Goal: Information Seeking & Learning: Learn about a topic

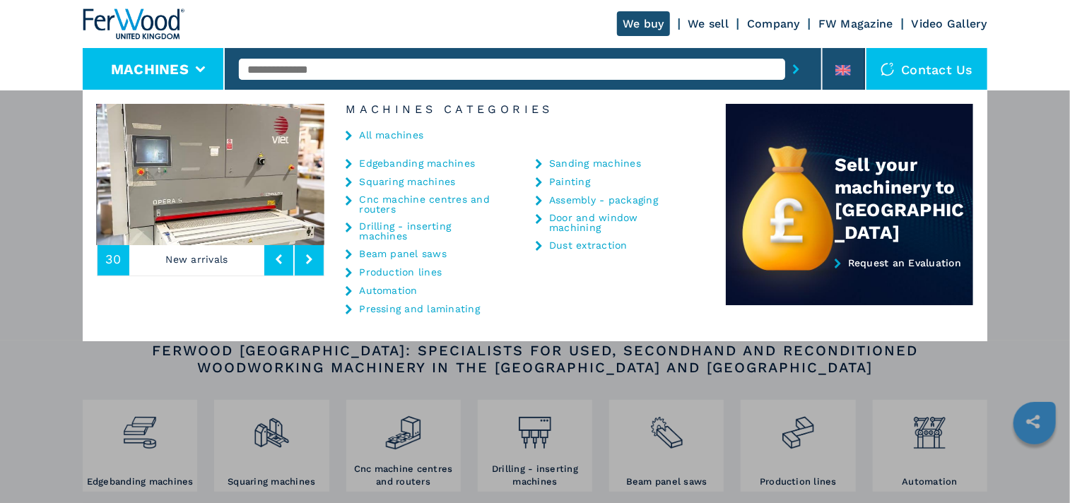
click at [400, 195] on link "Cnc machine centres and routers" at bounding box center [429, 204] width 141 height 20
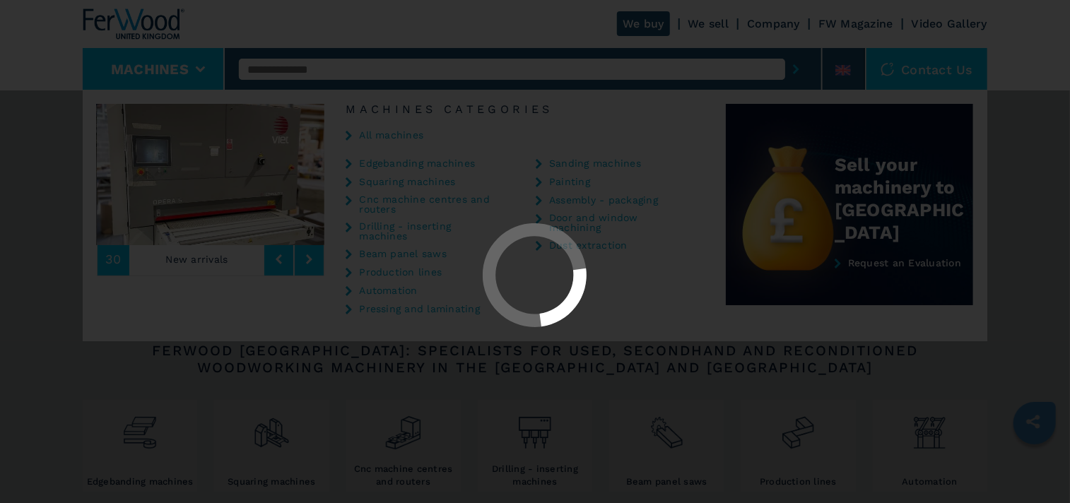
select select "**********"
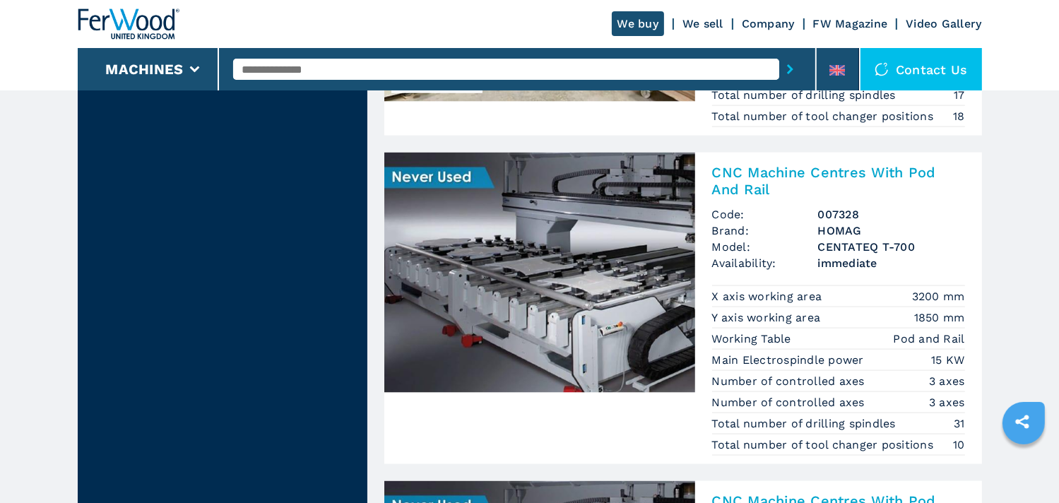
scroll to position [1908, 0]
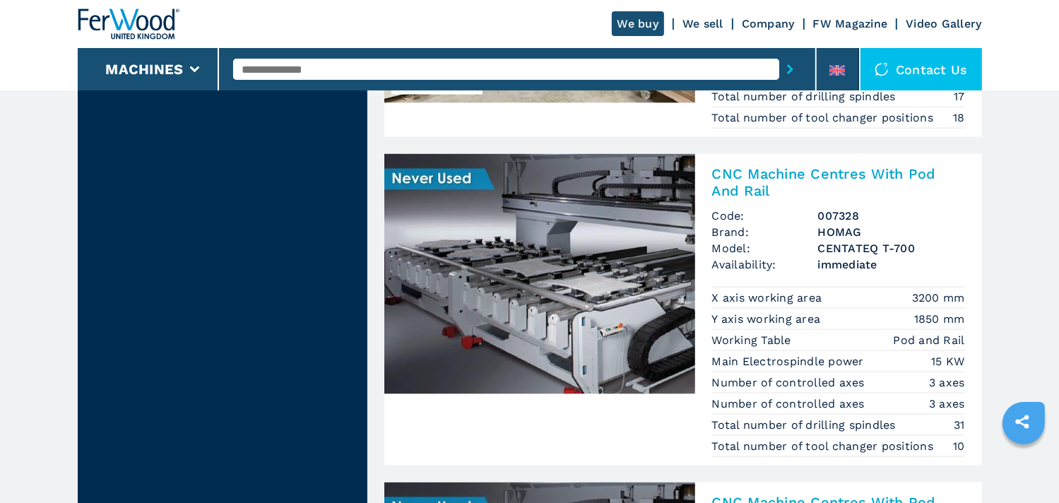
click at [519, 261] on img at bounding box center [539, 274] width 311 height 240
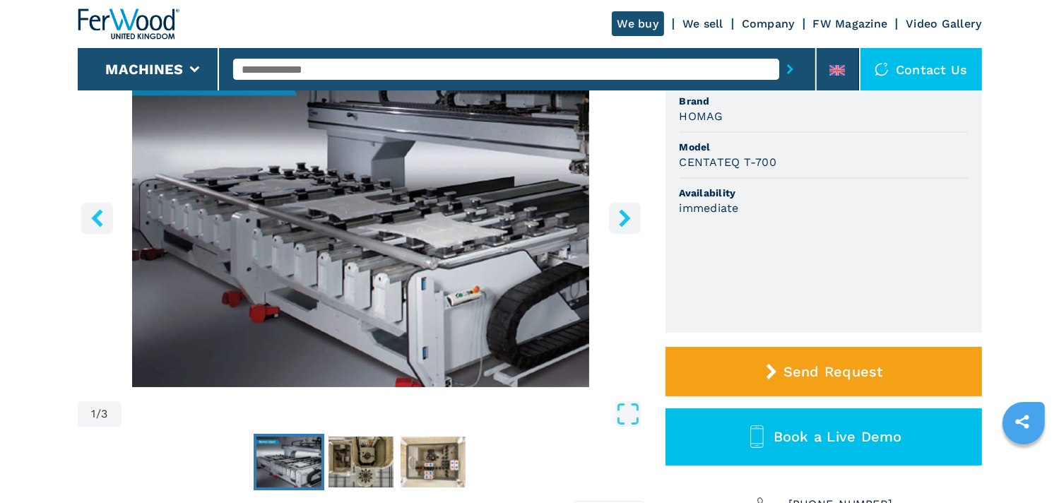
scroll to position [141, 0]
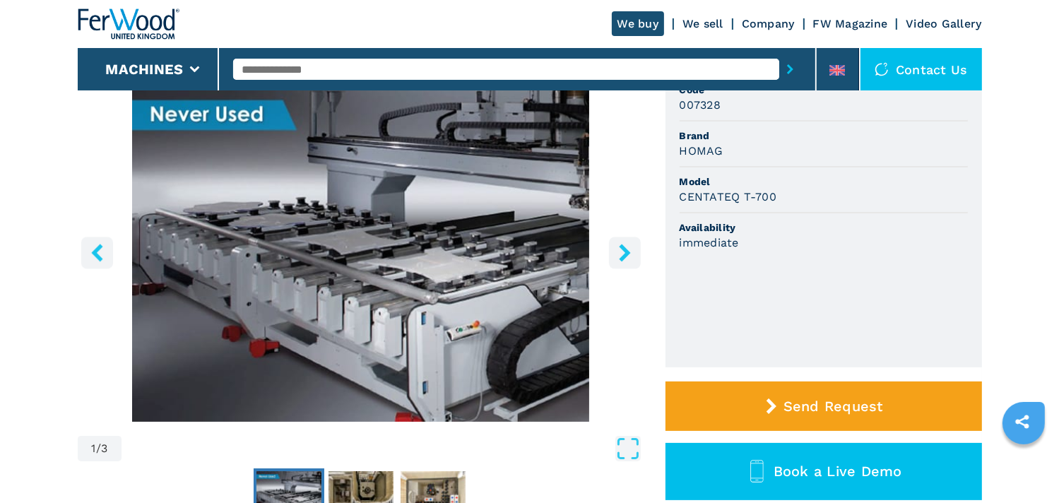
click at [614, 254] on button "right-button" at bounding box center [625, 253] width 32 height 32
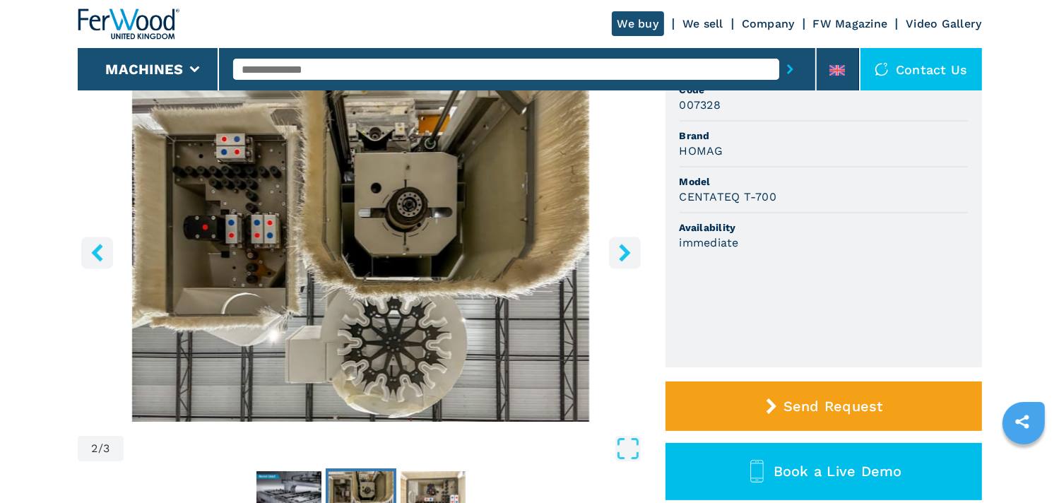
click at [619, 254] on icon "right-button" at bounding box center [625, 253] width 18 height 18
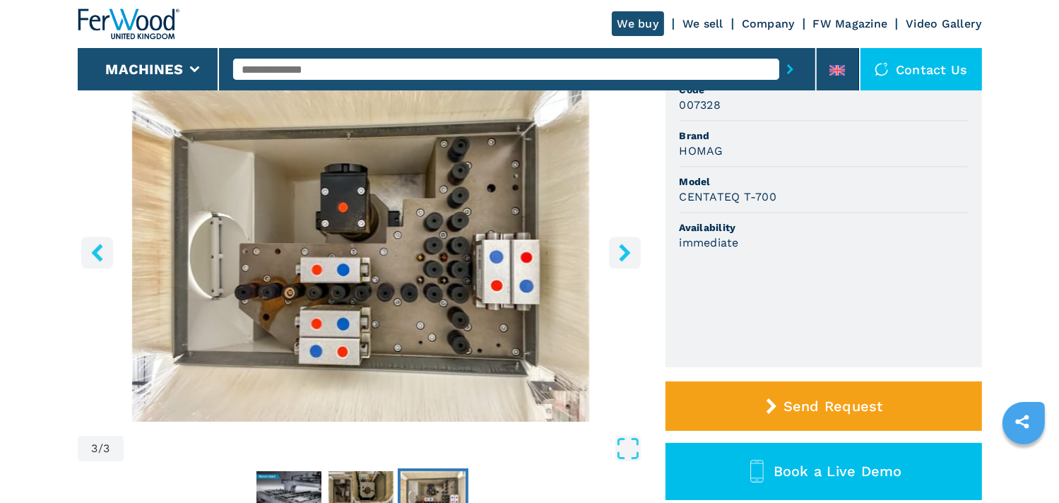
click at [627, 255] on icon "right-button" at bounding box center [624, 253] width 11 height 18
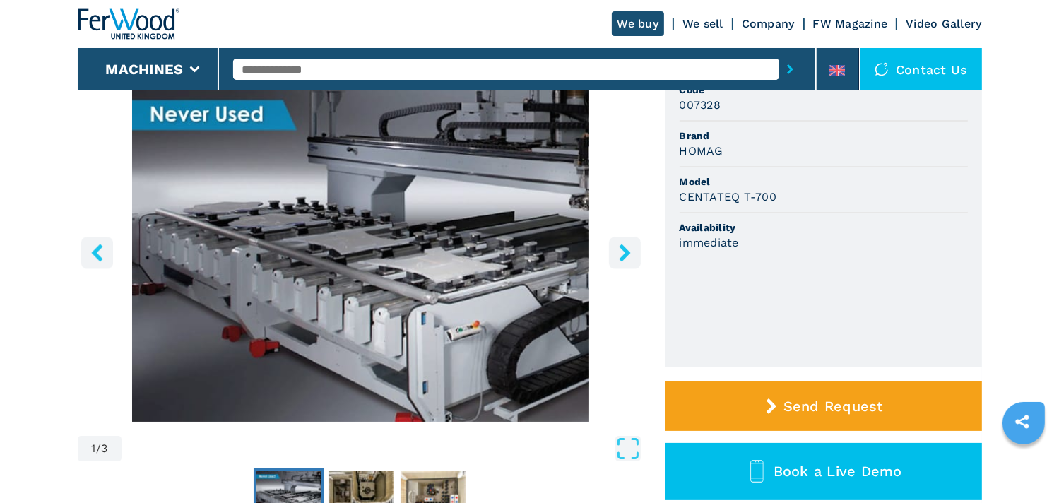
click at [627, 255] on icon "right-button" at bounding box center [624, 253] width 11 height 18
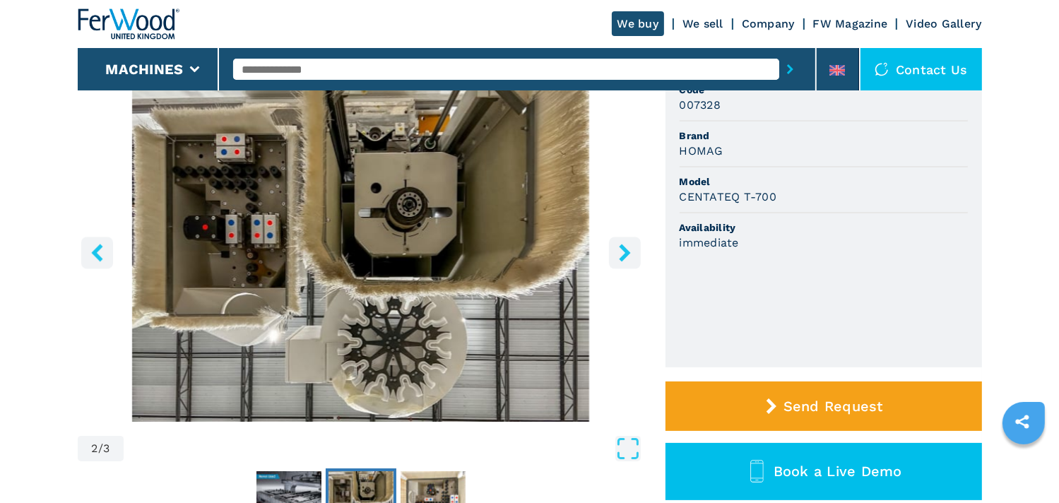
click at [627, 255] on icon "right-button" at bounding box center [624, 253] width 11 height 18
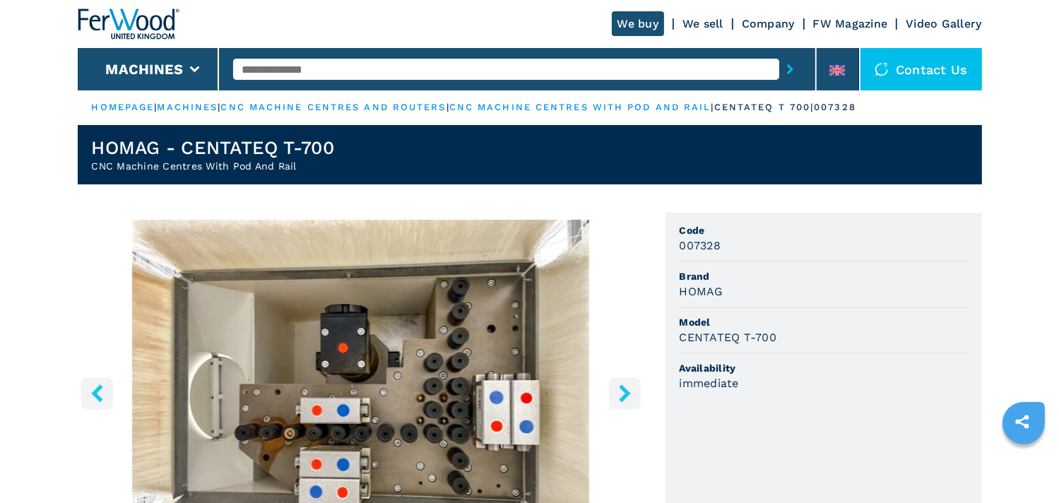
scroll to position [0, 0]
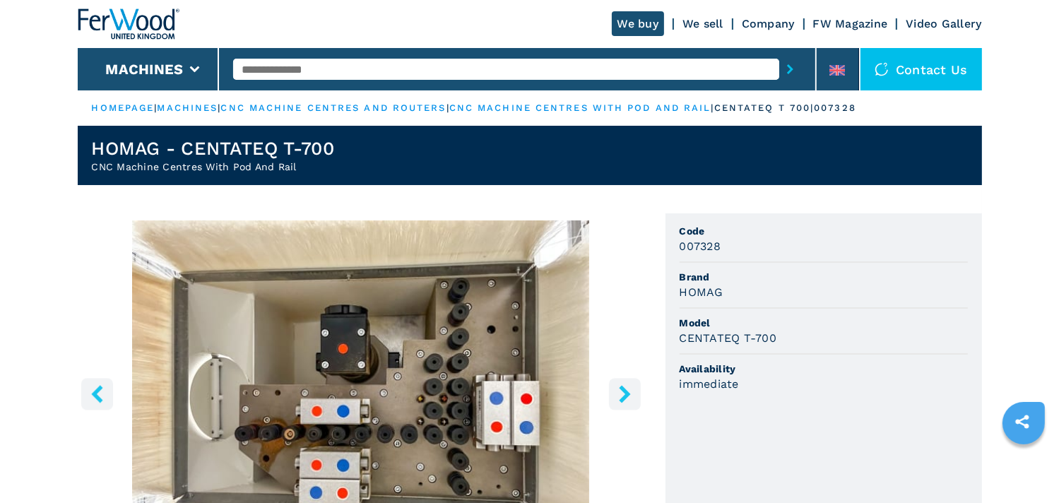
click at [90, 391] on icon "left-button" at bounding box center [97, 394] width 18 height 18
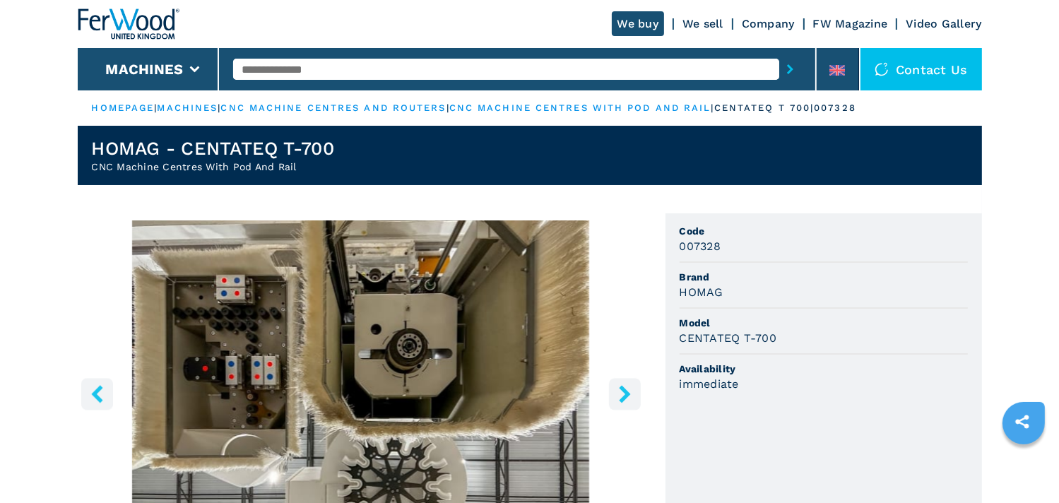
scroll to position [71, 0]
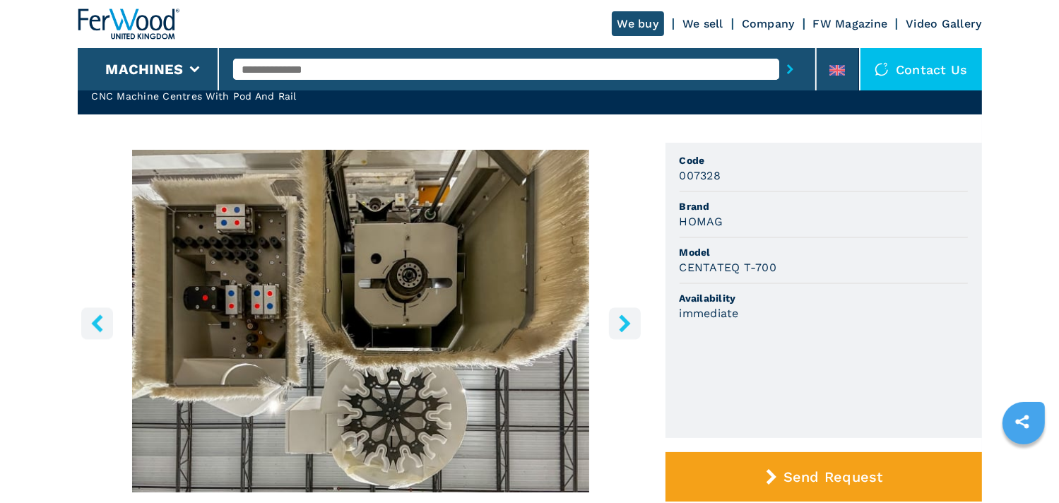
click at [99, 324] on icon "left-button" at bounding box center [97, 323] width 18 height 18
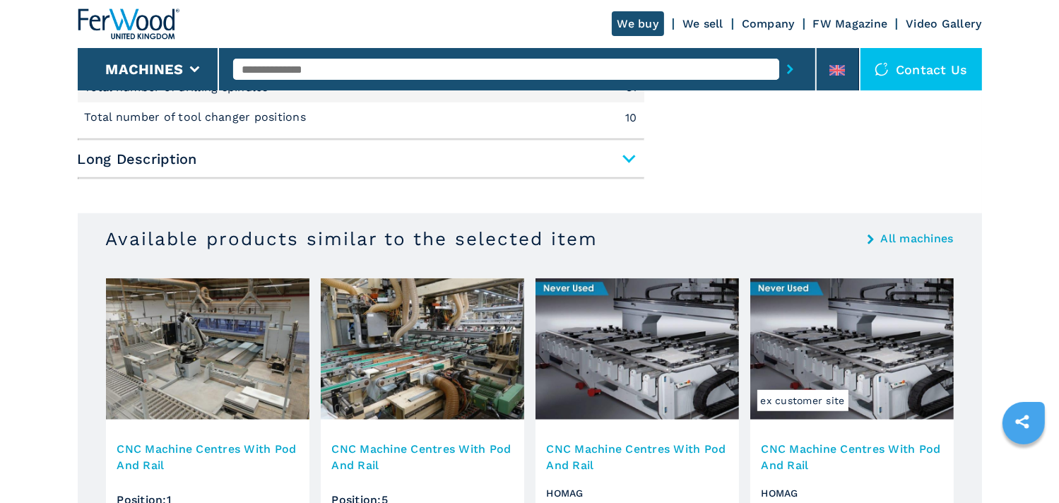
scroll to position [989, 0]
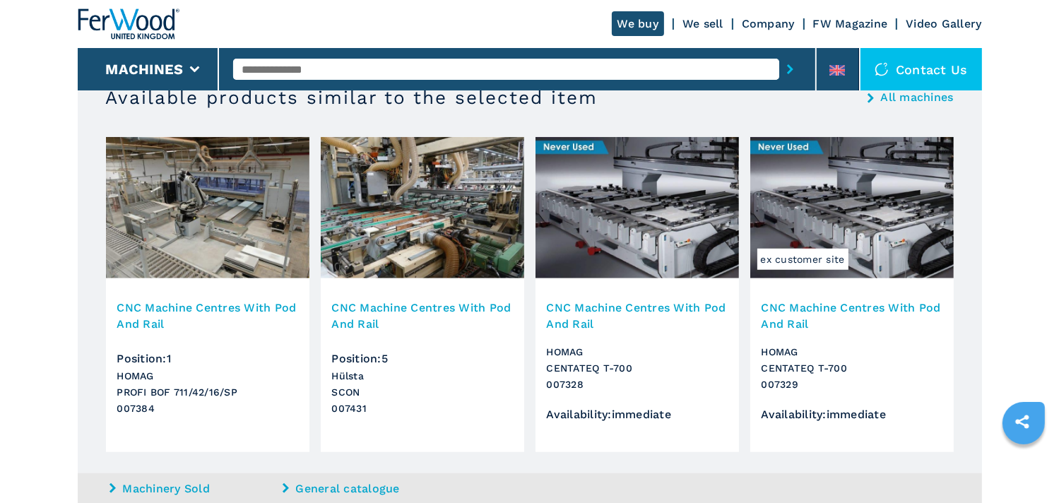
click at [826, 206] on img at bounding box center [852, 207] width 204 height 141
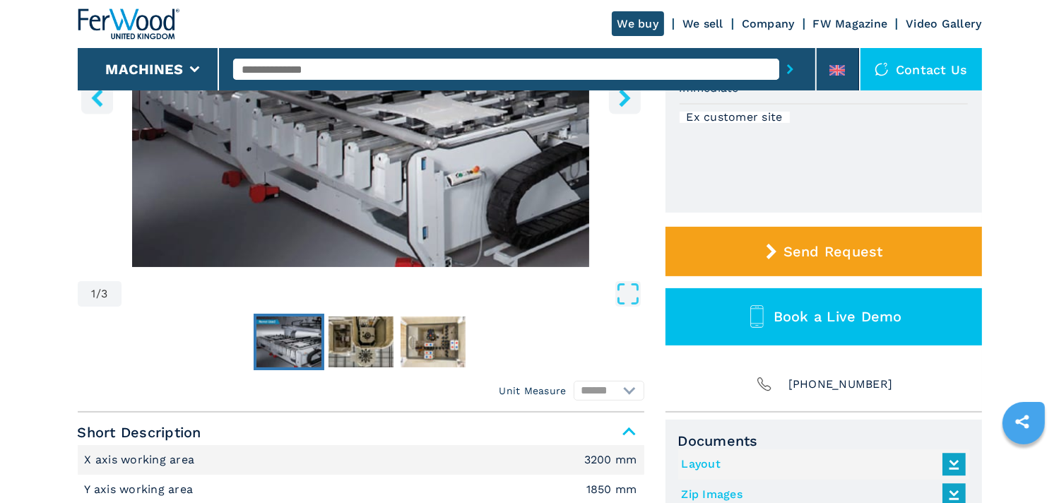
scroll to position [353, 0]
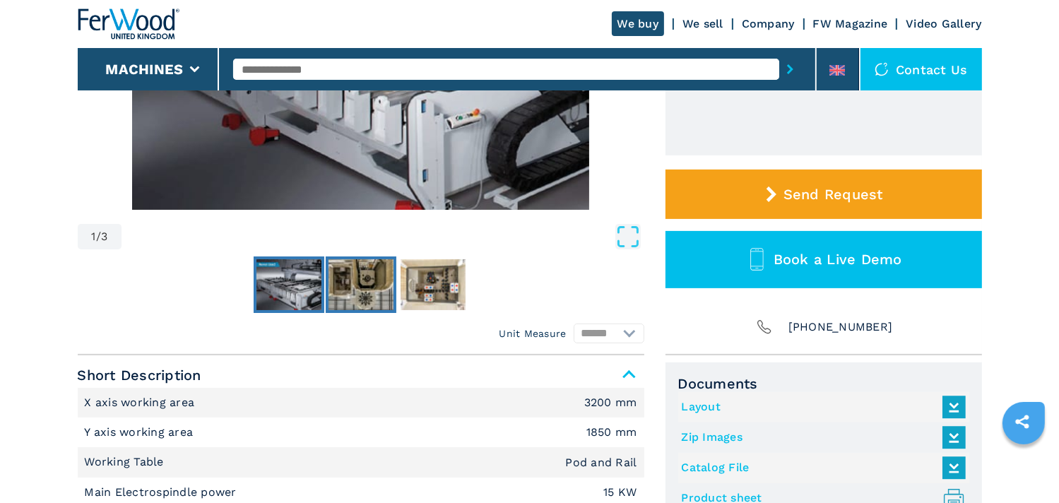
click at [384, 281] on img "Go to Slide 2" at bounding box center [361, 284] width 65 height 51
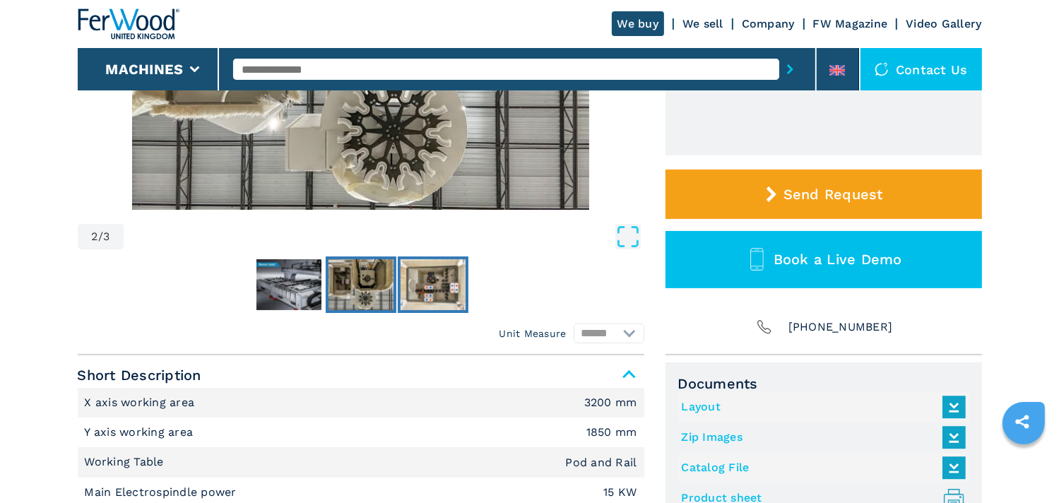
click at [418, 278] on img "Go to Slide 3" at bounding box center [433, 284] width 65 height 51
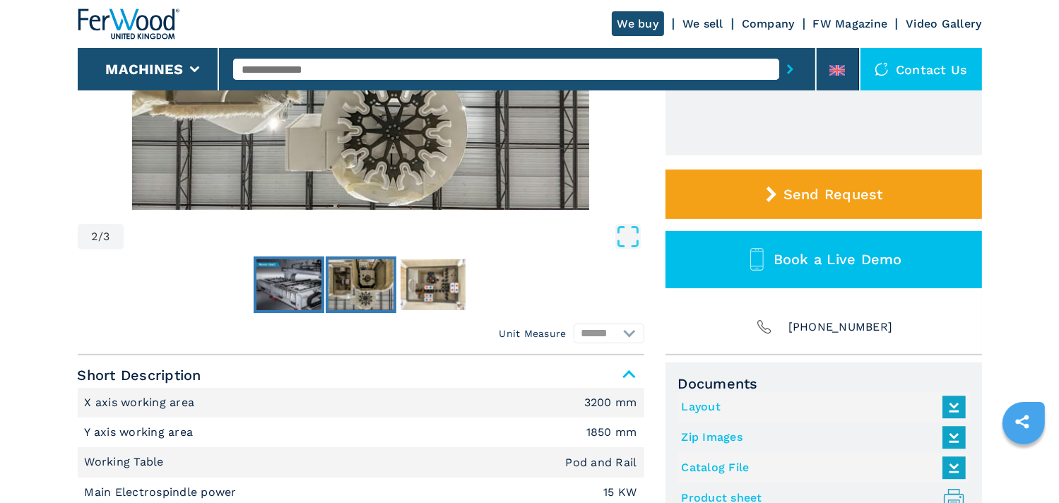
click at [276, 281] on img "Go to Slide 1" at bounding box center [289, 284] width 65 height 51
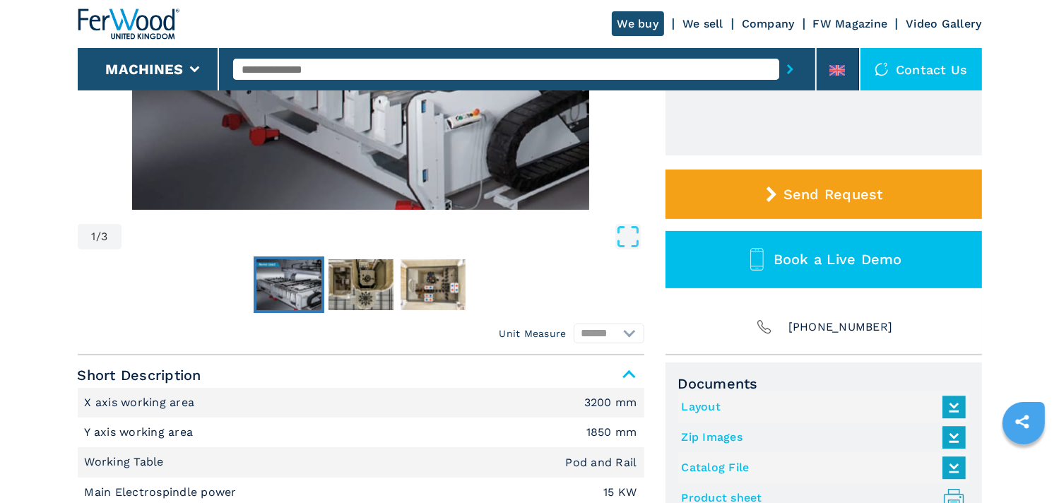
scroll to position [636, 0]
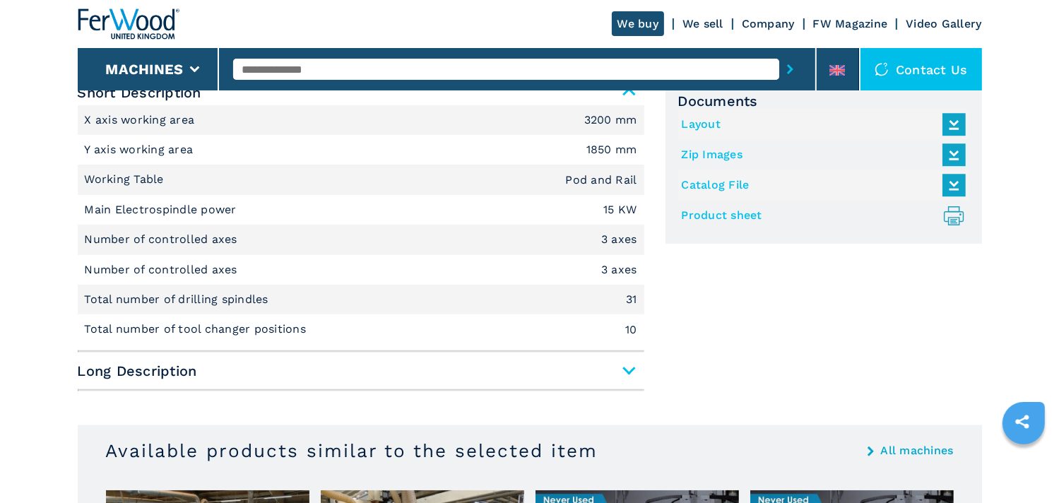
click at [623, 371] on span "Long Description" at bounding box center [361, 370] width 567 height 25
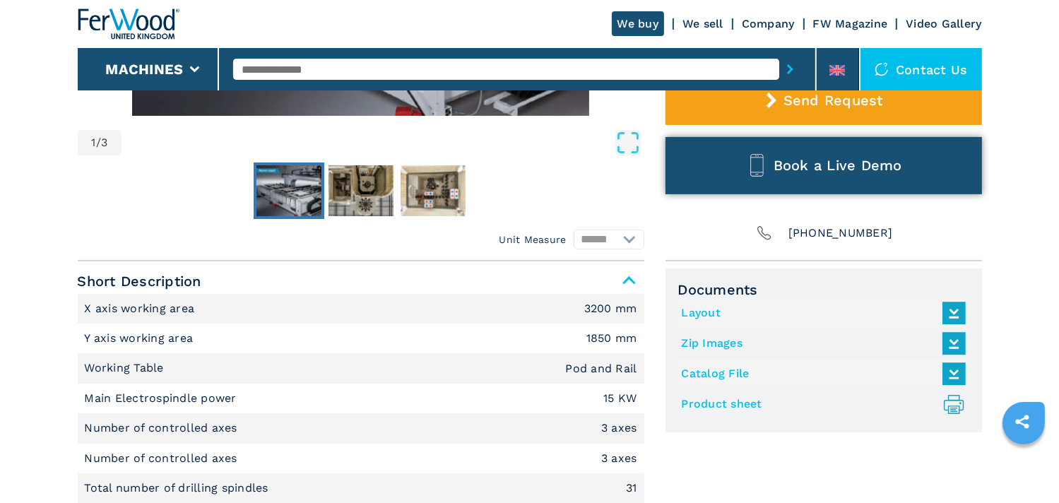
scroll to position [565, 0]
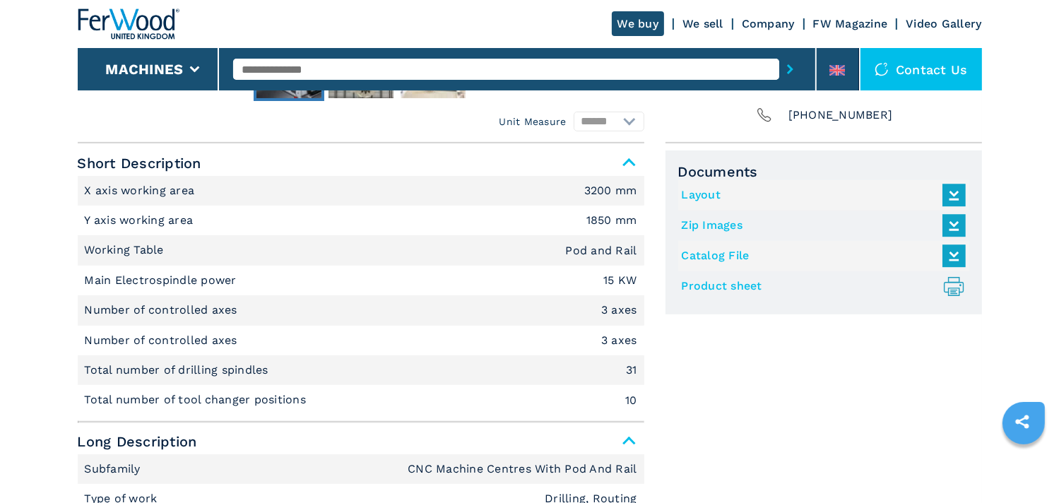
click at [958, 190] on icon at bounding box center [954, 195] width 30 height 30
